Goal: Task Accomplishment & Management: Use online tool/utility

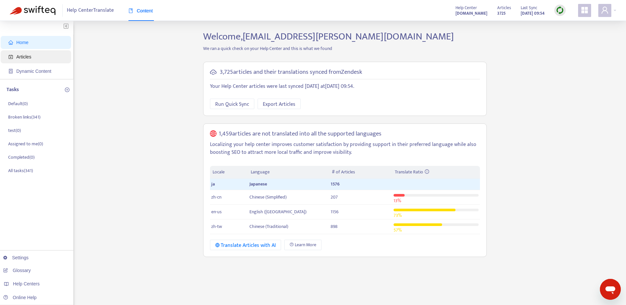
click at [28, 57] on span "Articles" at bounding box center [23, 56] width 15 height 5
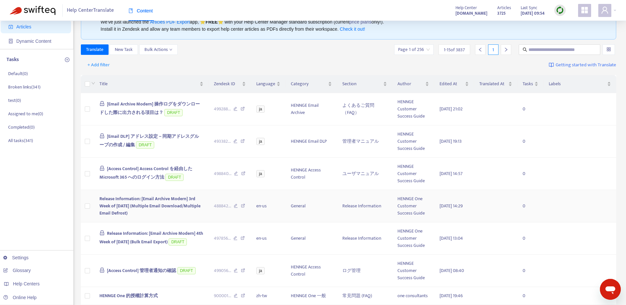
scroll to position [29, 0]
click at [530, 48] on input "text" at bounding box center [560, 50] width 63 height 7
paste input "**********"
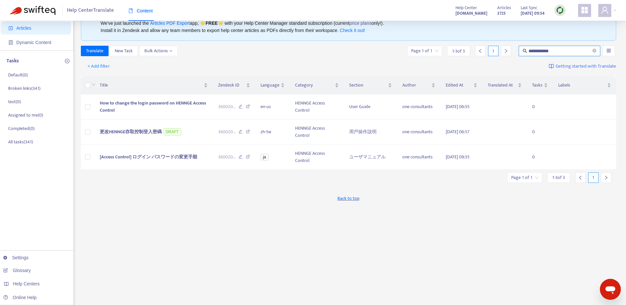
click at [199, 193] on div "Back to top" at bounding box center [349, 198] width 536 height 16
click at [454, 161] on span "[DATE] 09:35" at bounding box center [458, 157] width 24 height 8
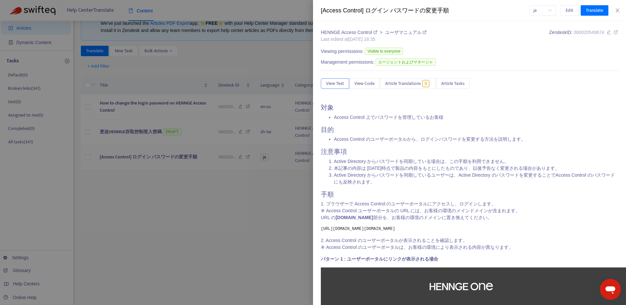
drag, startPoint x: 457, startPoint y: 161, endPoint x: 449, endPoint y: 154, distance: 10.9
click at [449, 154] on body "**********" at bounding box center [313, 177] width 626 height 412
click at [620, 11] on icon "close" at bounding box center [617, 10] width 5 height 5
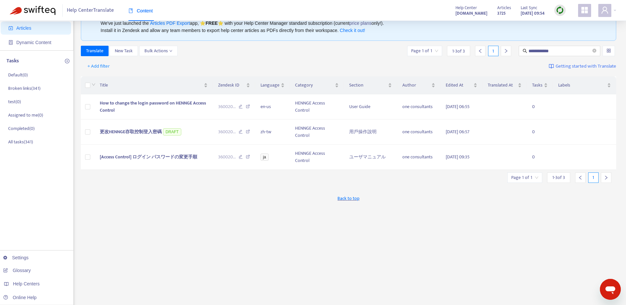
click at [464, 200] on div "Back to top" at bounding box center [349, 198] width 536 height 16
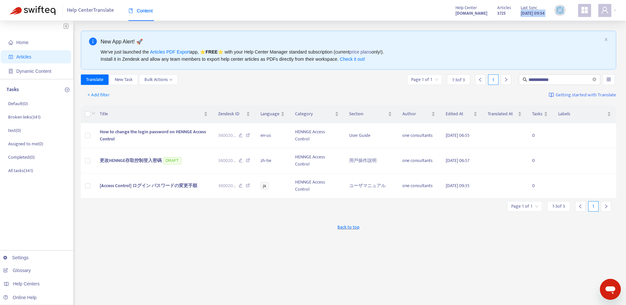
drag, startPoint x: 552, startPoint y: 13, endPoint x: 508, endPoint y: 13, distance: 44.0
click at [508, 13] on div "Articles 3725 Last Sync [DATE] 09:54" at bounding box center [532, 10] width 78 height 13
click at [538, 13] on strong "[DATE] 09:54" at bounding box center [533, 13] width 24 height 7
click at [558, 12] on img at bounding box center [560, 10] width 8 height 8
drag, startPoint x: 576, startPoint y: 81, endPoint x: 473, endPoint y: 76, distance: 102.9
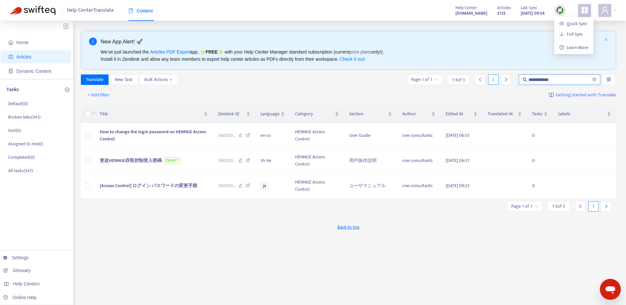
click at [473, 76] on div "**********" at bounding box center [512, 79] width 210 height 10
paste input "**"
type input "**********"
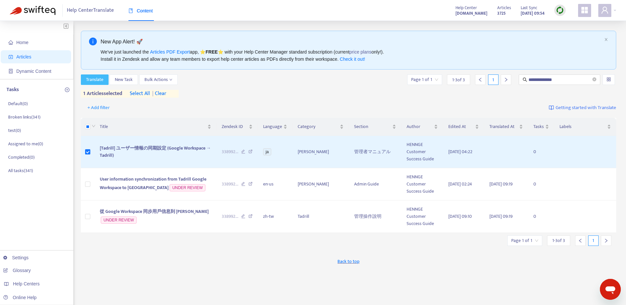
click at [91, 82] on span "Translate" at bounding box center [94, 79] width 17 height 7
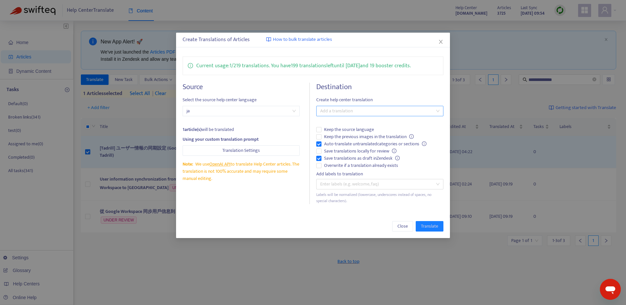
click at [338, 108] on div at bounding box center [376, 111] width 117 height 8
click at [340, 158] on div "English ([GEOGRAPHIC_DATA]) ( en-us )" at bounding box center [380, 155] width 117 height 7
click at [287, 222] on div "Close Translate" at bounding box center [313, 226] width 261 height 10
click at [353, 135] on span "Keep the previous images in the translation" at bounding box center [369, 136] width 95 height 7
click at [362, 151] on span "Save translations locally for review" at bounding box center [361, 150] width 78 height 7
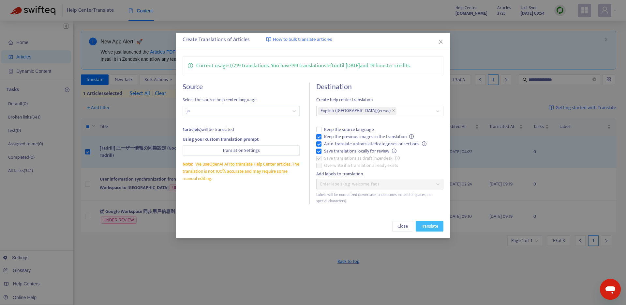
click at [433, 225] on span "Translate" at bounding box center [429, 226] width 17 height 7
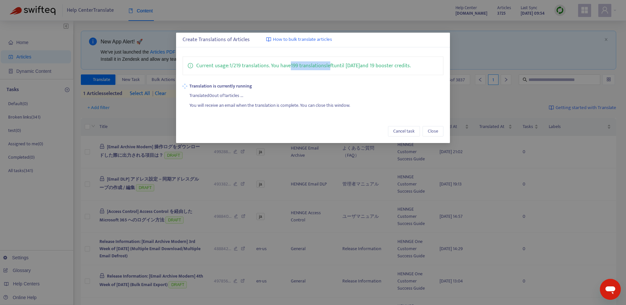
drag, startPoint x: 293, startPoint y: 66, endPoint x: 330, endPoint y: 66, distance: 36.5
click at [330, 66] on p "Current usage: 1 / 219 translations . You have 199 translations left until [DAT…" at bounding box center [303, 66] width 215 height 8
click at [348, 64] on p "Current usage: 1 / 219 translations . You have 199 translations left until [DAT…" at bounding box center [303, 66] width 215 height 8
drag, startPoint x: 432, startPoint y: 66, endPoint x: 381, endPoint y: 68, distance: 50.6
click at [381, 68] on div "Current usage: 1 / 219 translations . You have 199 translations left until [DAT…" at bounding box center [313, 65] width 261 height 19
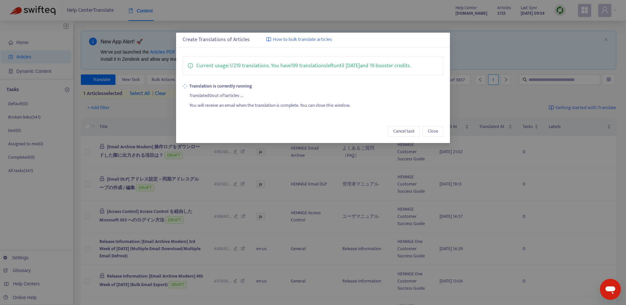
click at [416, 72] on div "Current usage: 1 / 219 translations . You have 199 translations left until [DAT…" at bounding box center [313, 65] width 261 height 19
drag, startPoint x: 386, startPoint y: 65, endPoint x: 417, endPoint y: 64, distance: 31.7
click at [411, 64] on p "Current usage: 1 / 219 translations . You have 199 translations left until [DAT…" at bounding box center [303, 66] width 215 height 8
copy p "booster credit"
click at [418, 84] on strong "Translation is currently running" at bounding box center [317, 86] width 254 height 7
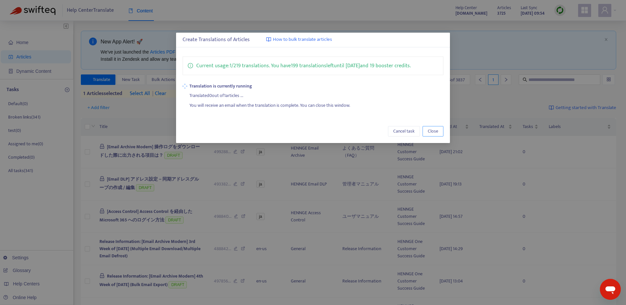
click at [438, 133] on span "Close" at bounding box center [433, 131] width 10 height 7
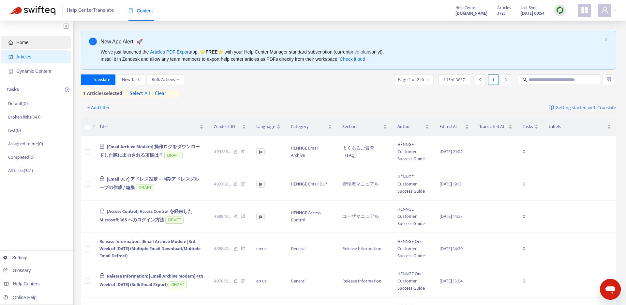
click at [20, 42] on span "Home" at bounding box center [22, 42] width 12 height 5
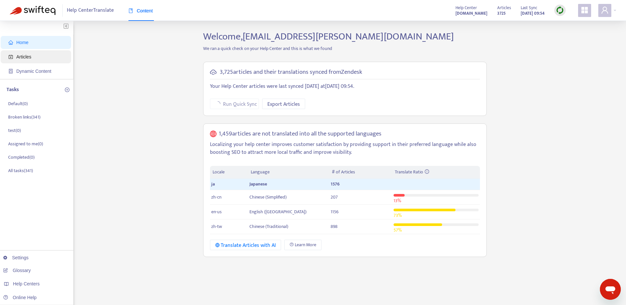
click at [24, 55] on span "Articles" at bounding box center [23, 56] width 15 height 5
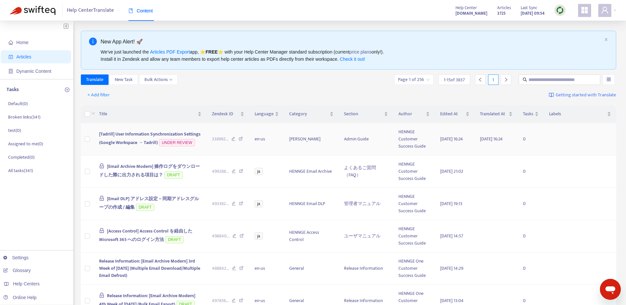
click at [117, 136] on span "[Tadrill] User Information Synchronization Settings (Google Workspace → Tadrill)" at bounding box center [149, 138] width 101 height 16
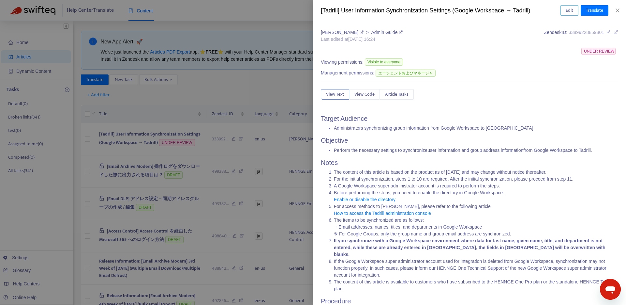
click at [572, 10] on span "Edit" at bounding box center [570, 10] width 8 height 7
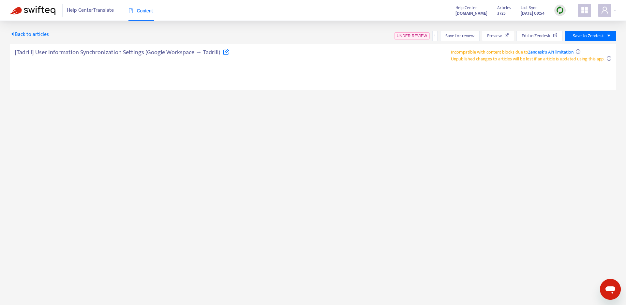
type textarea "**********"
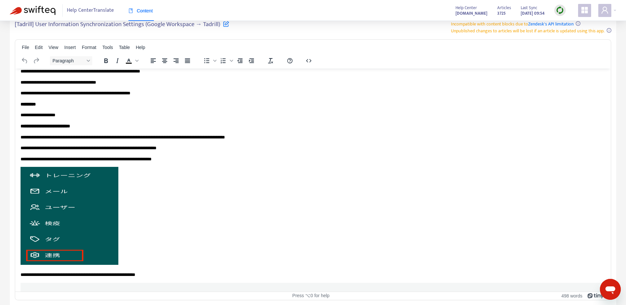
scroll to position [226, 0]
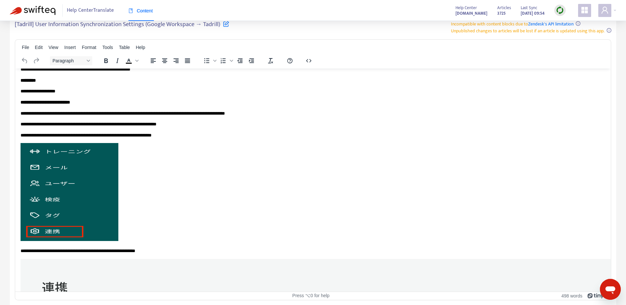
click at [147, 180] on p "Rich Text Area. Press ALT-0 for help." at bounding box center [313, 193] width 585 height 100
click at [144, 181] on p "Rich Text Area. Press ALT-0 for help." at bounding box center [313, 193] width 585 height 100
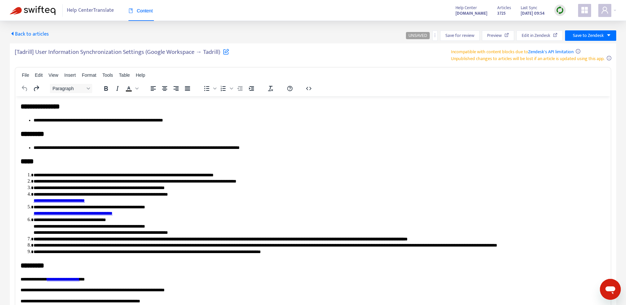
scroll to position [0, 0]
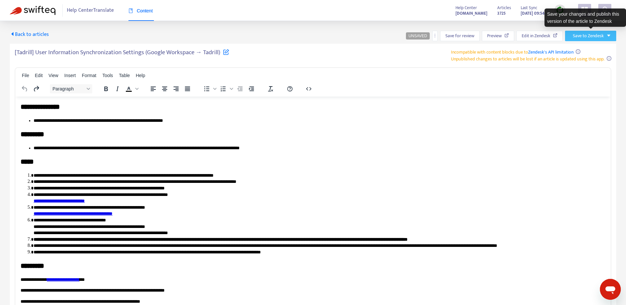
click at [600, 34] on span "Save to Zendesk" at bounding box center [588, 35] width 31 height 7
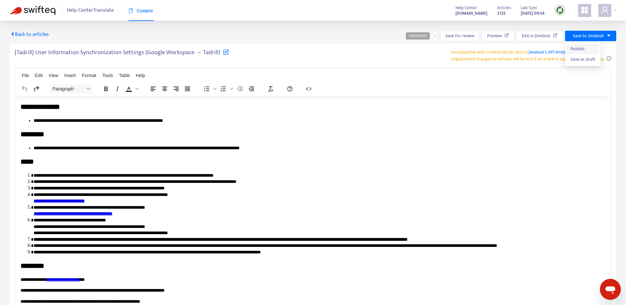
click at [583, 48] on span "Publish" at bounding box center [583, 48] width 25 height 7
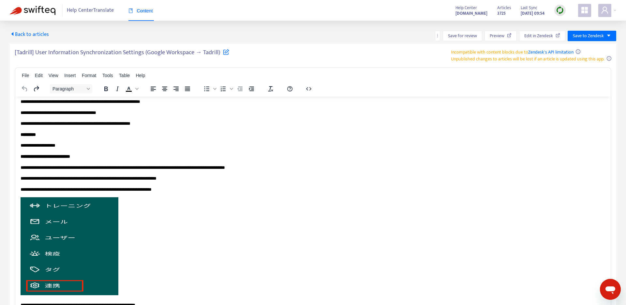
scroll to position [288, 0]
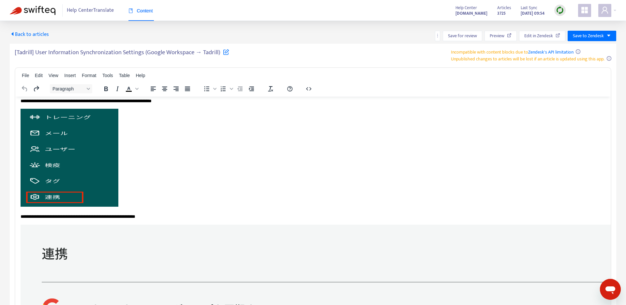
click at [176, 177] on p "Rich Text Area. Press ALT-0 for help." at bounding box center [313, 158] width 585 height 100
